Goal: Check status: Check status

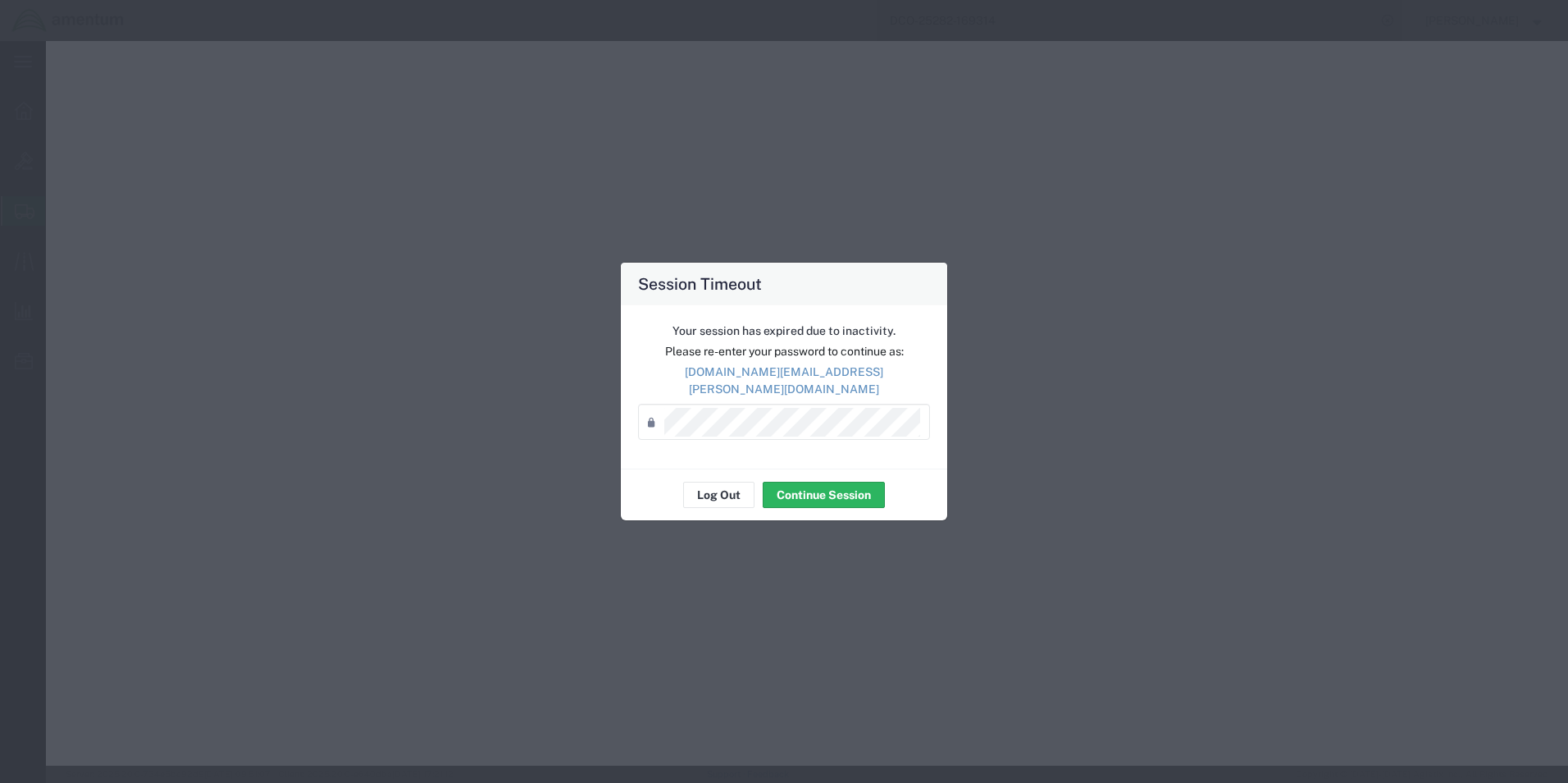
select select "CBOX"
select select "US"
select select "9 Miscellaneous"
select select "BOXES"
select select "FIBERBOARD"
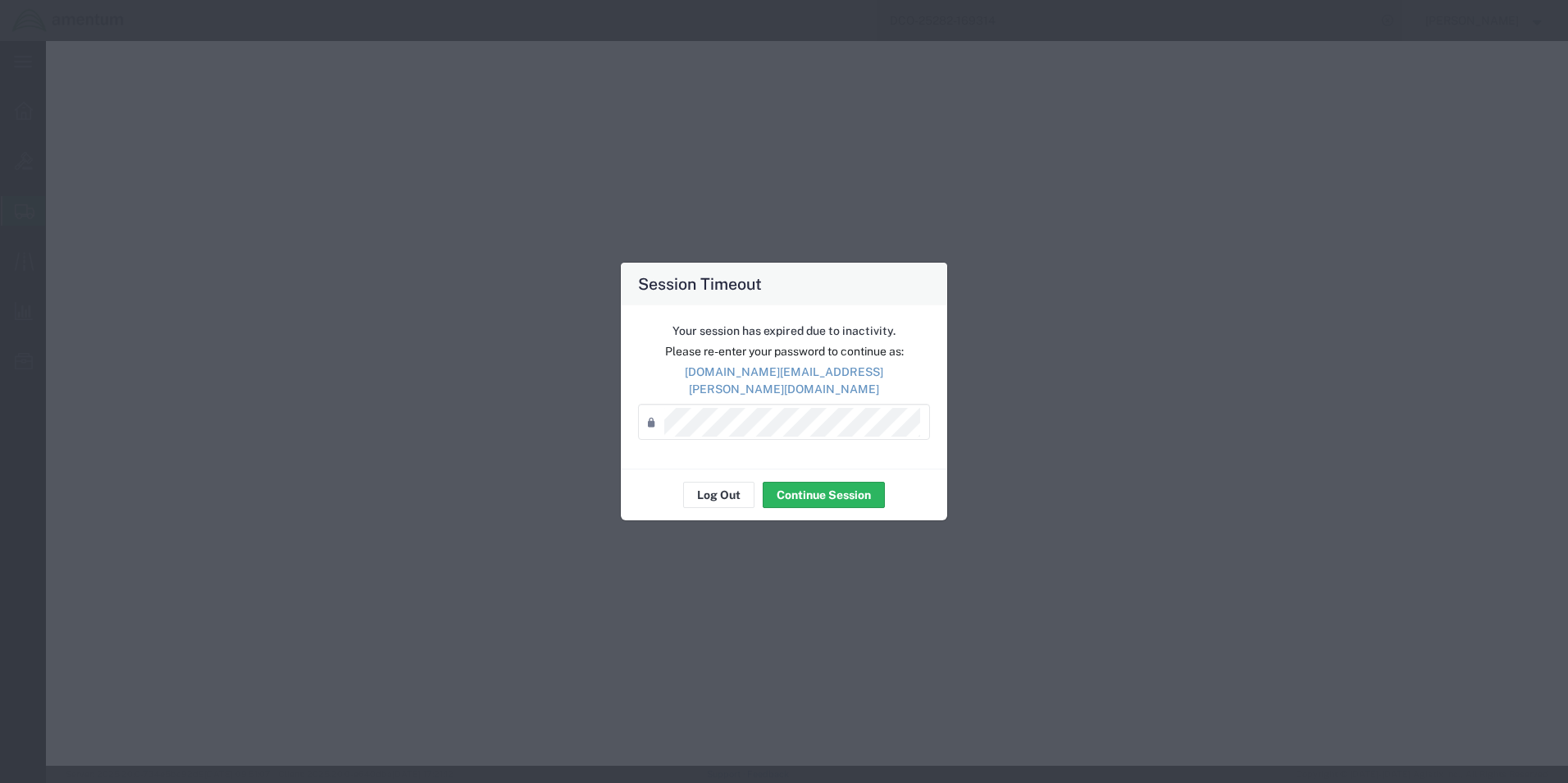
select select "KGS"
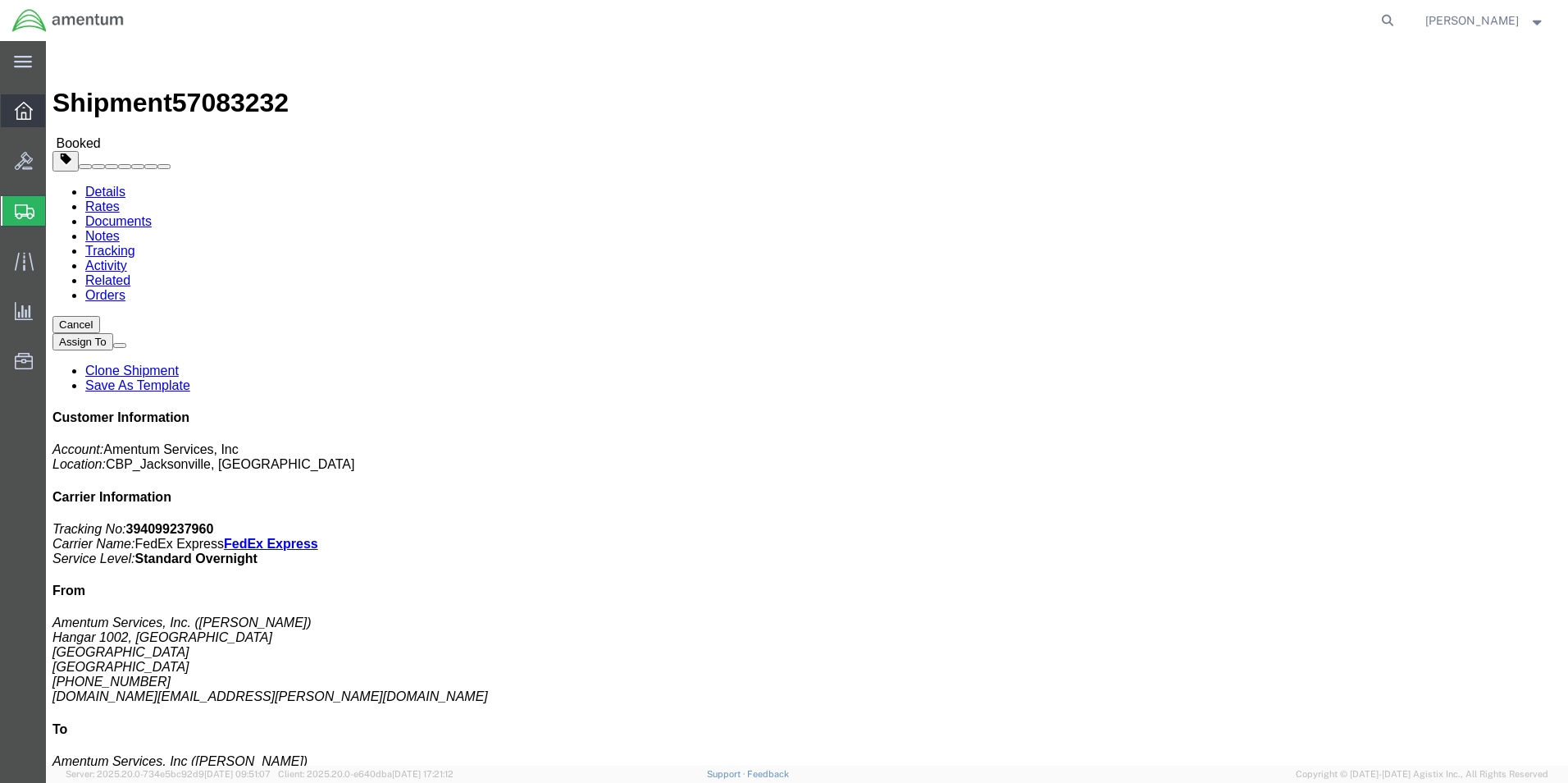
click at [32, 116] on icon at bounding box center [23, 111] width 18 height 18
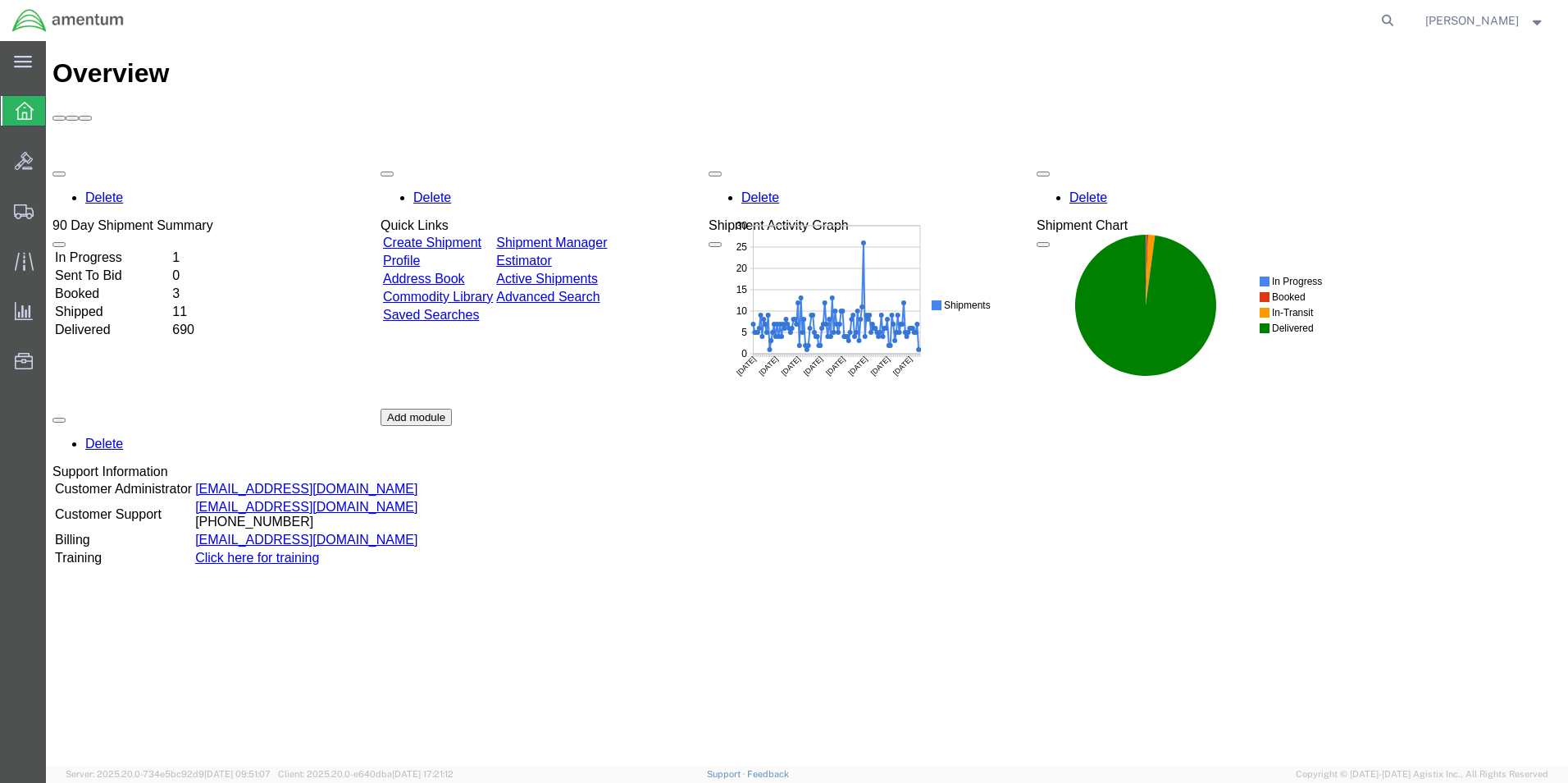
click at [170, 250] on td "In Progress" at bounding box center [112, 258] width 116 height 16
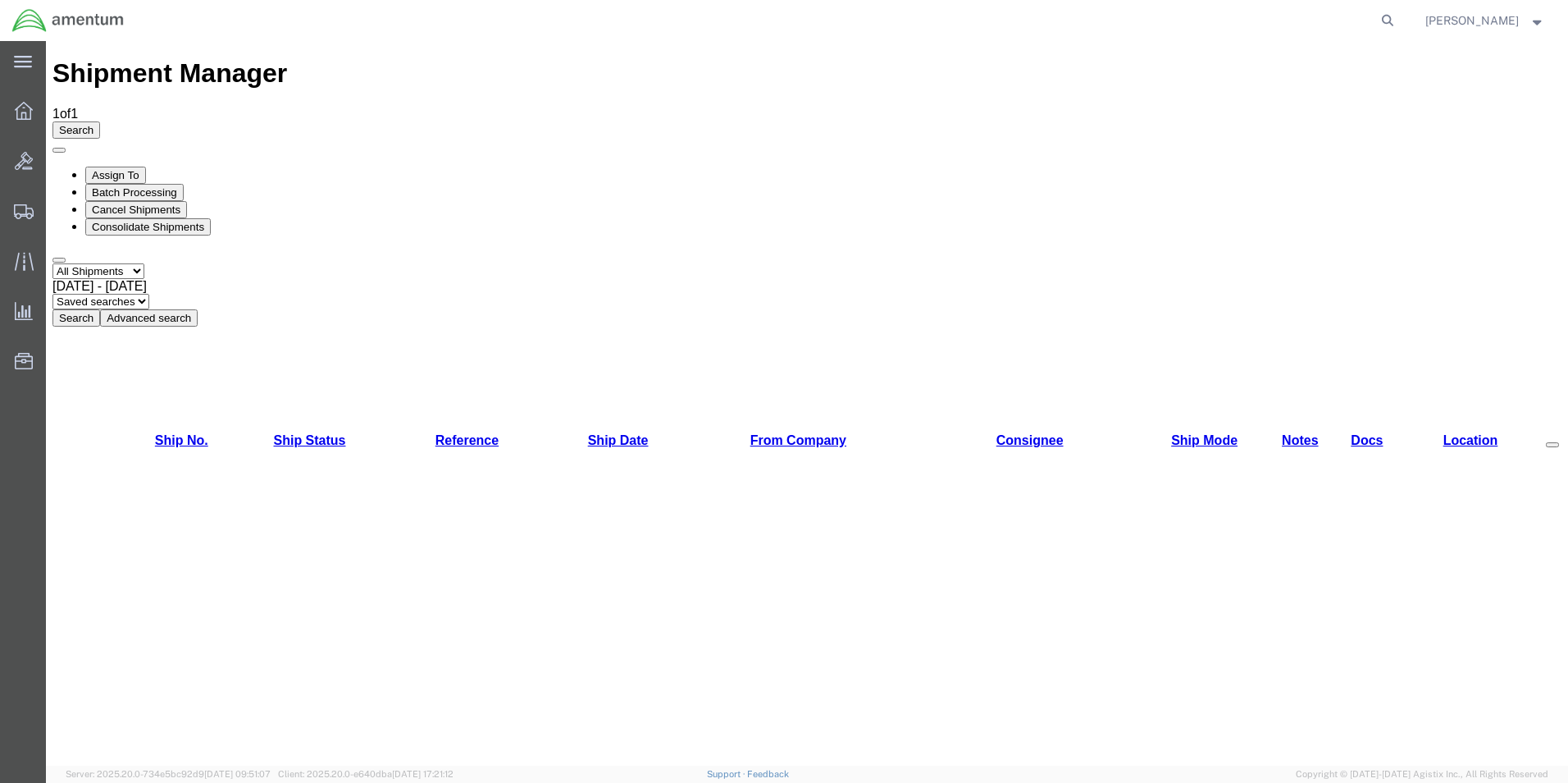
click at [147, 279] on span "Sep 11th 2025 - Oct 10th 2025" at bounding box center [100, 286] width 94 height 14
click at [100, 309] on button "Search" at bounding box center [76, 318] width 47 height 17
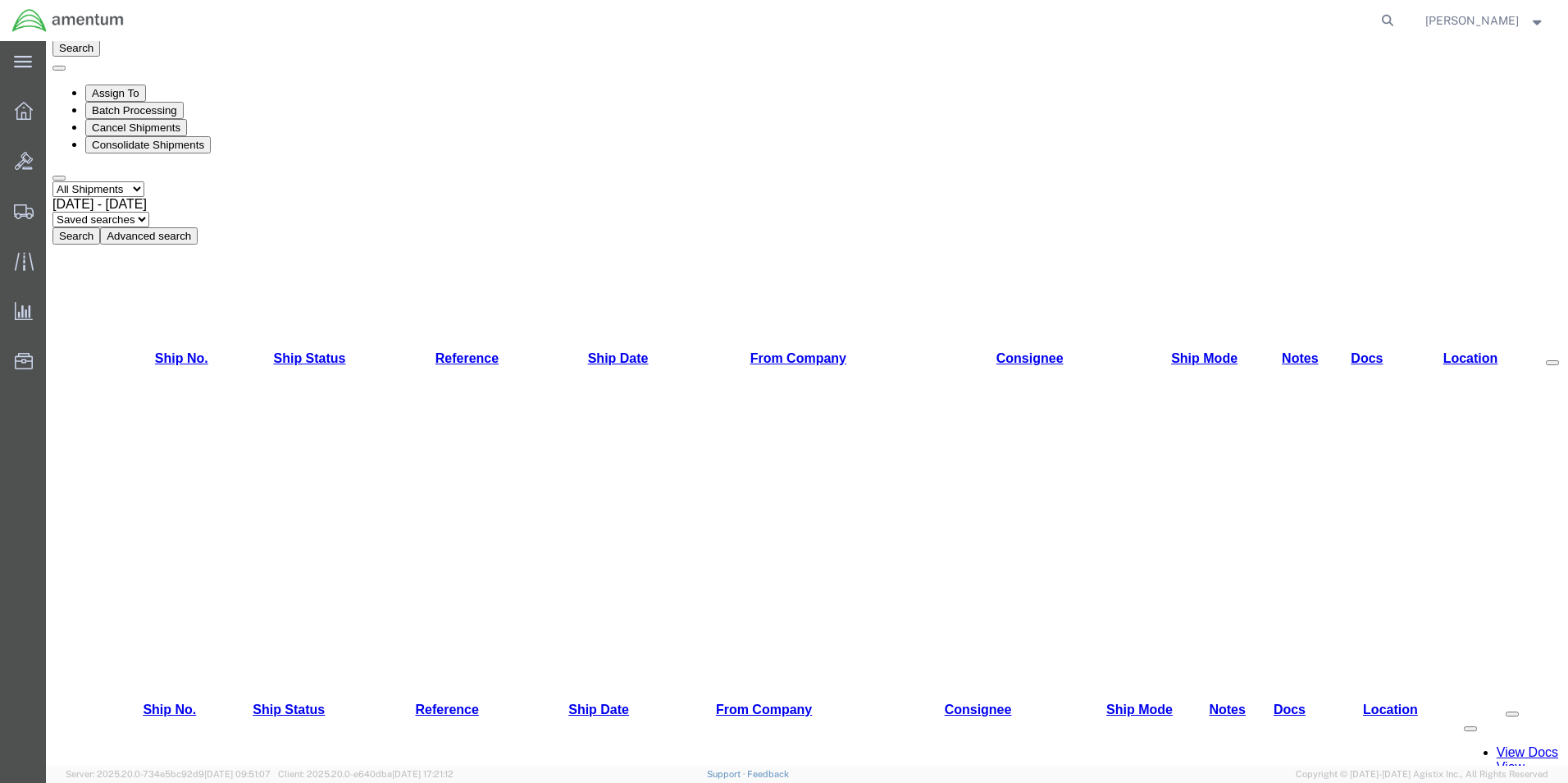
copy li "394049445753"
